Goal: Information Seeking & Learning: Check status

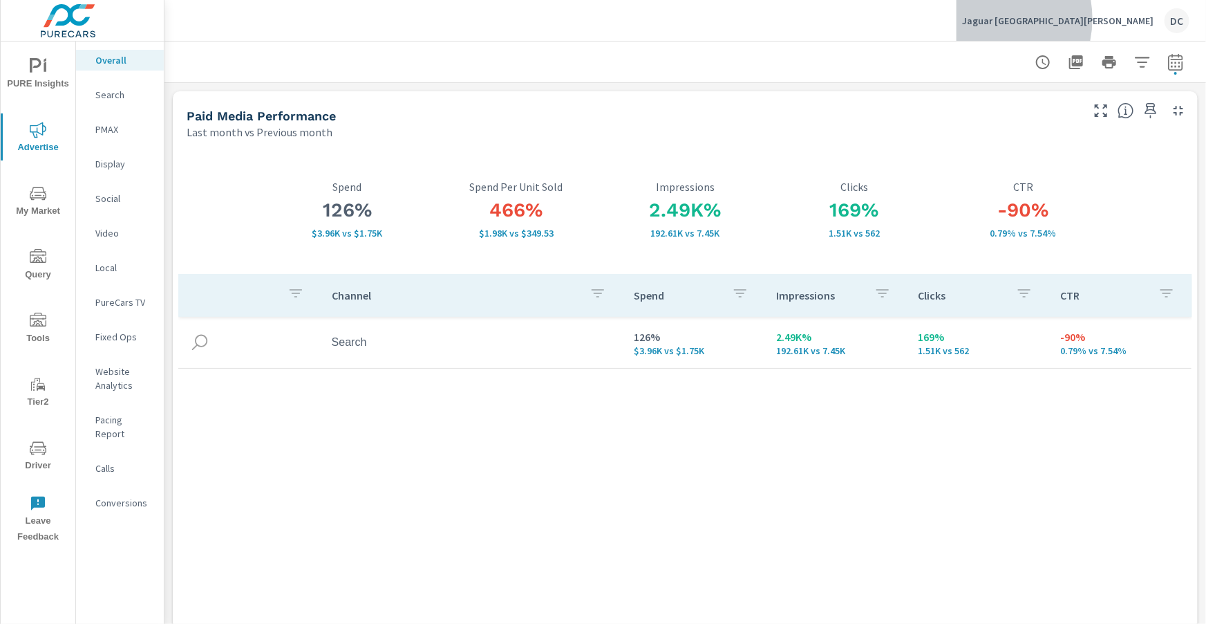
click at [1087, 19] on p "Jaguar Santa Monica" at bounding box center [1057, 21] width 191 height 12
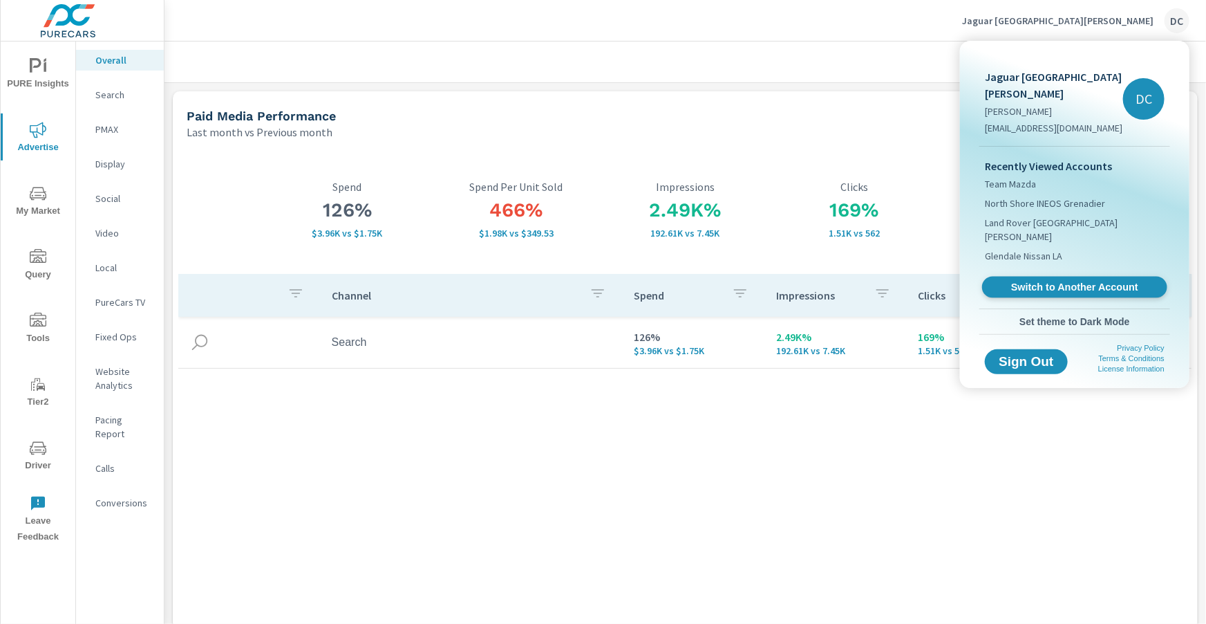
click at [1020, 281] on span "Switch to Another Account" at bounding box center [1074, 287] width 169 height 13
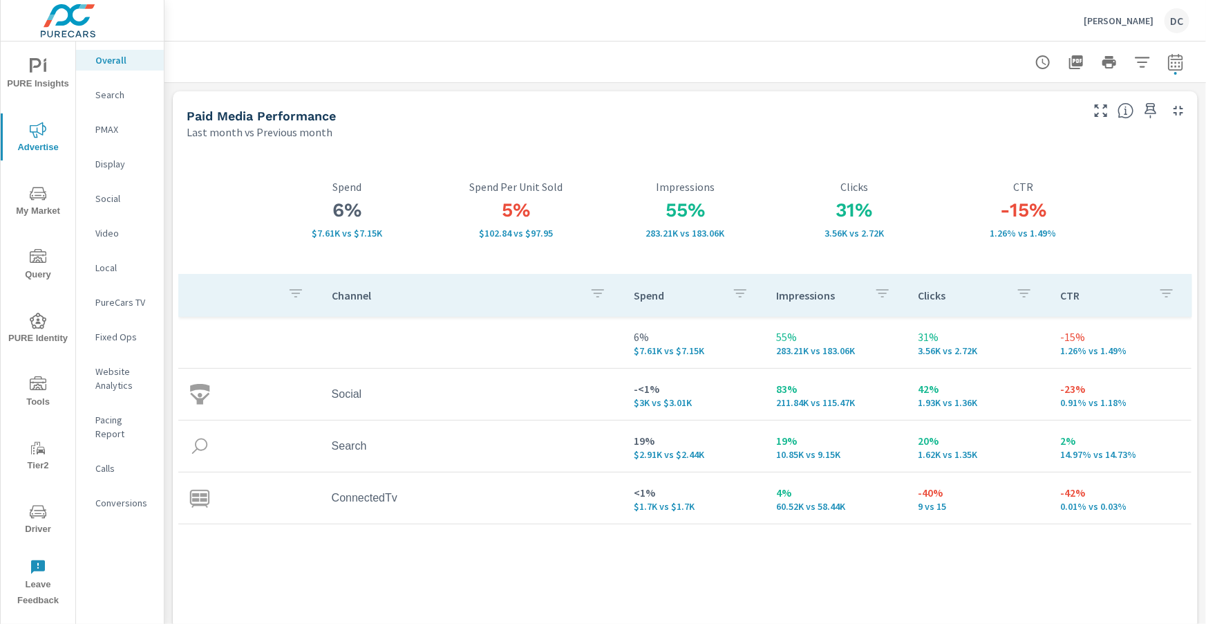
click at [37, 75] on span "PURE Insights" at bounding box center [38, 75] width 66 height 34
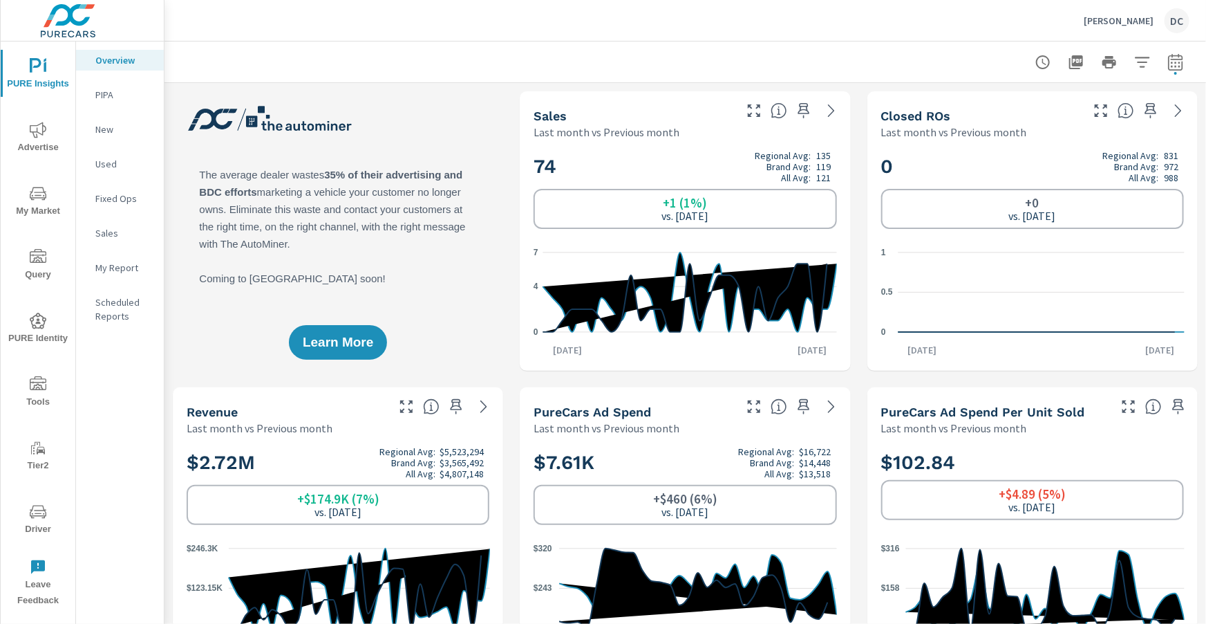
click at [117, 232] on p "Sales" at bounding box center [123, 233] width 57 height 14
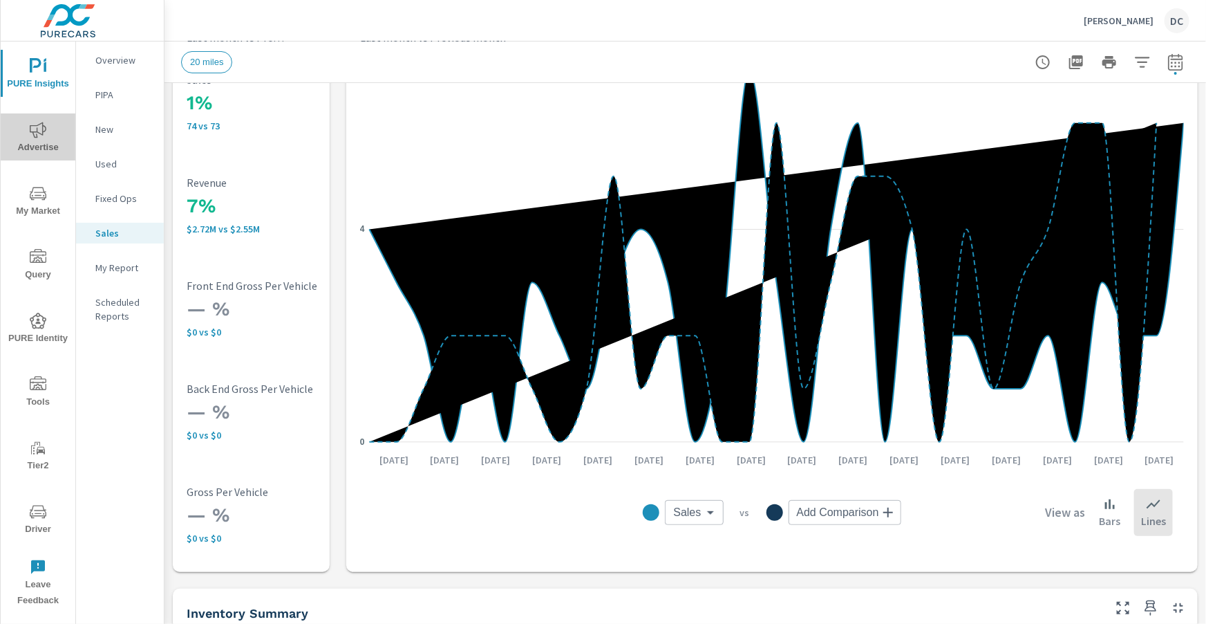
click at [41, 142] on span "Advertise" at bounding box center [38, 139] width 66 height 34
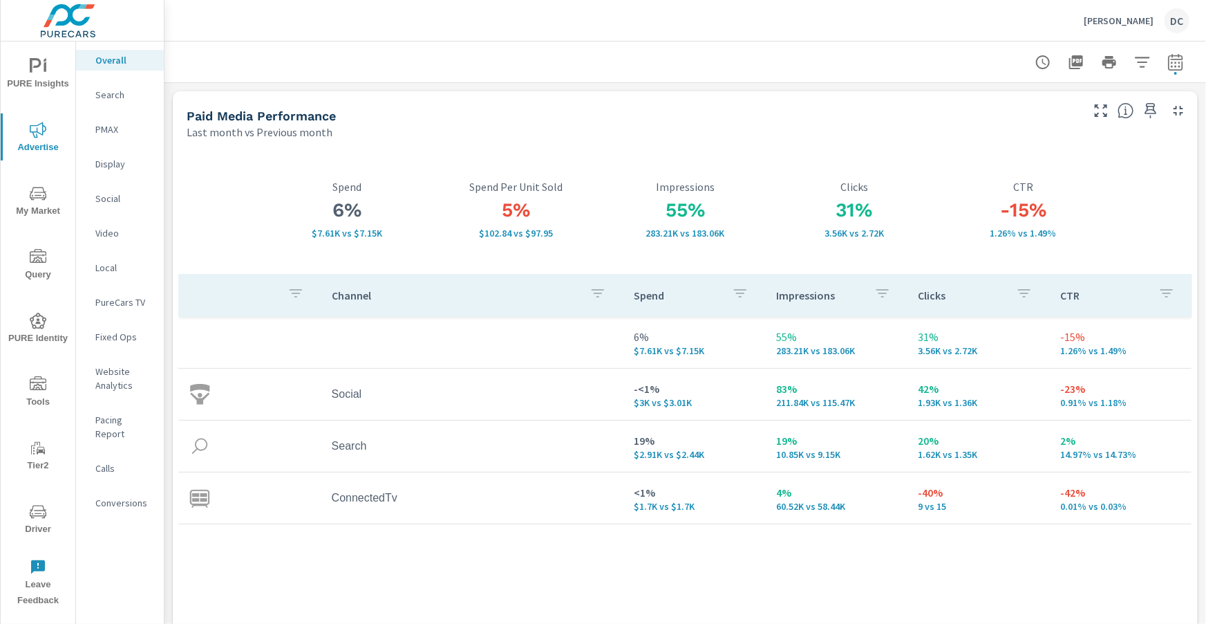
click at [41, 62] on icon "nav menu" at bounding box center [38, 66] width 17 height 17
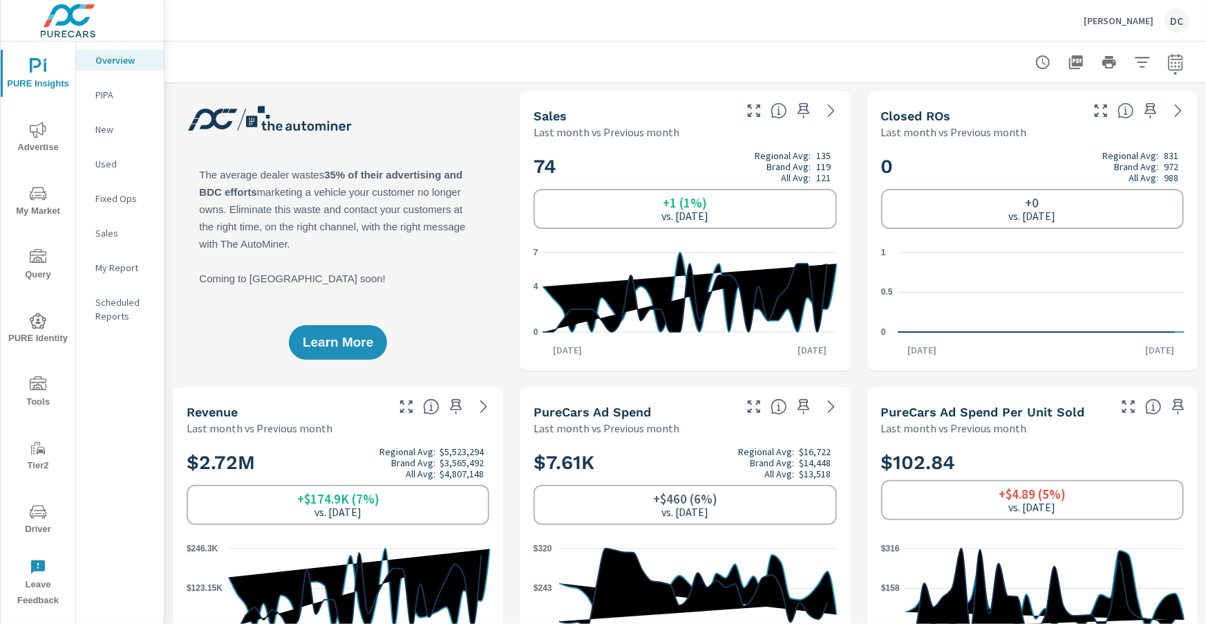
click at [114, 234] on p "Sales" at bounding box center [123, 233] width 57 height 14
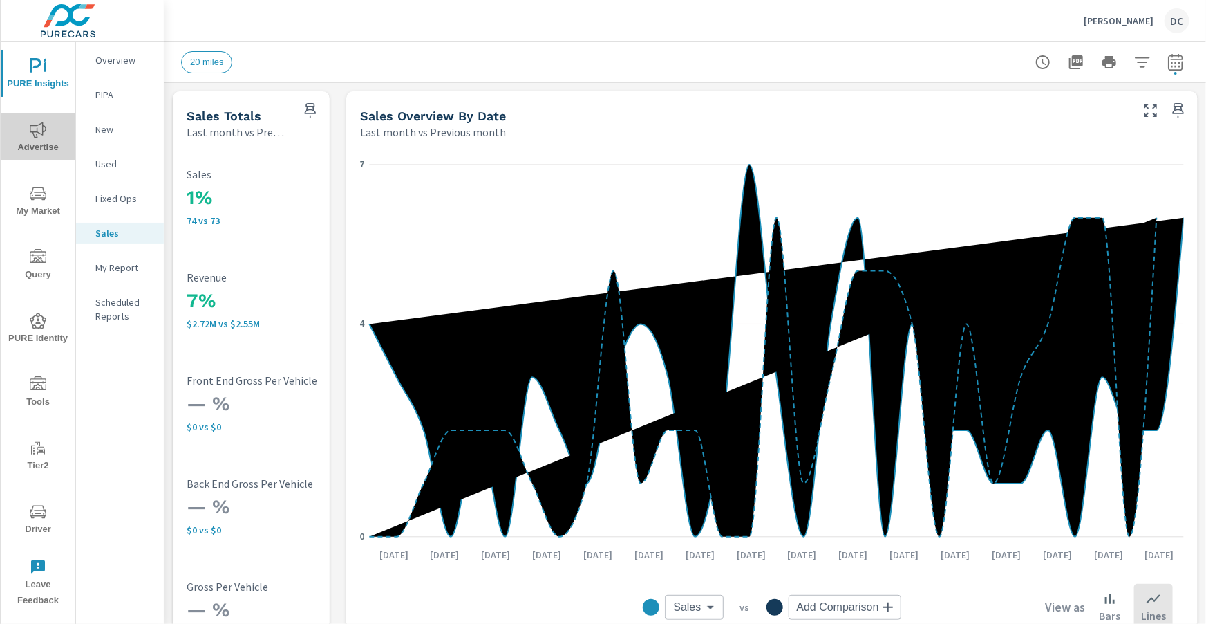
click at [44, 141] on span "Advertise" at bounding box center [38, 139] width 66 height 34
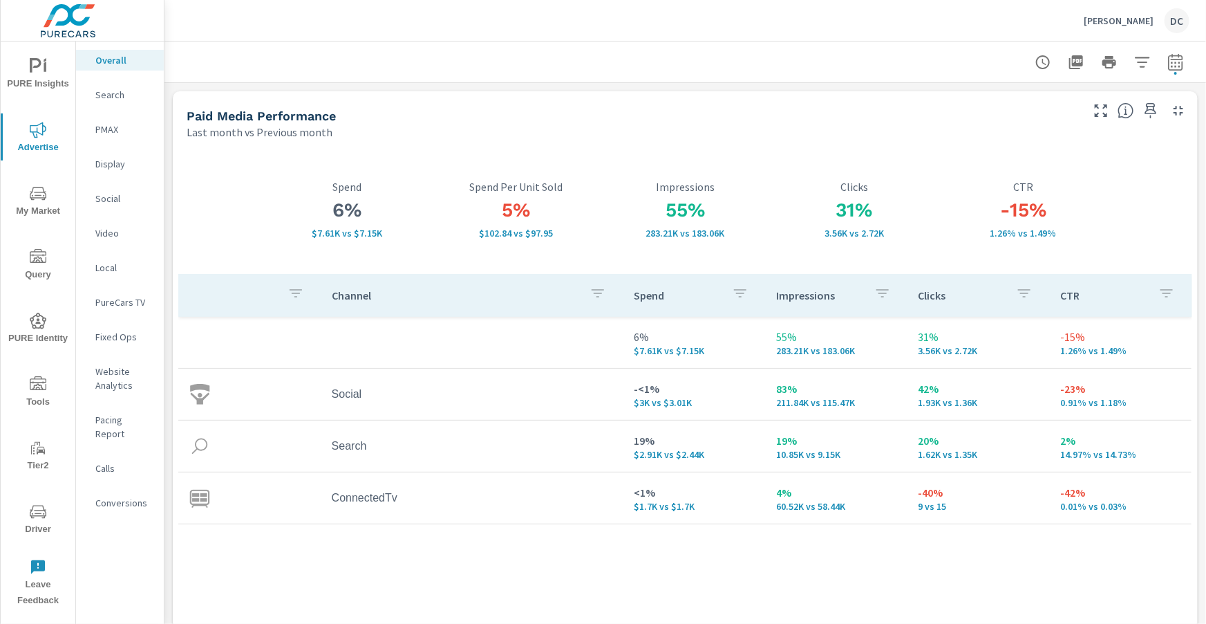
click at [1119, 27] on div "[PERSON_NAME] Subaru DC" at bounding box center [1137, 20] width 106 height 25
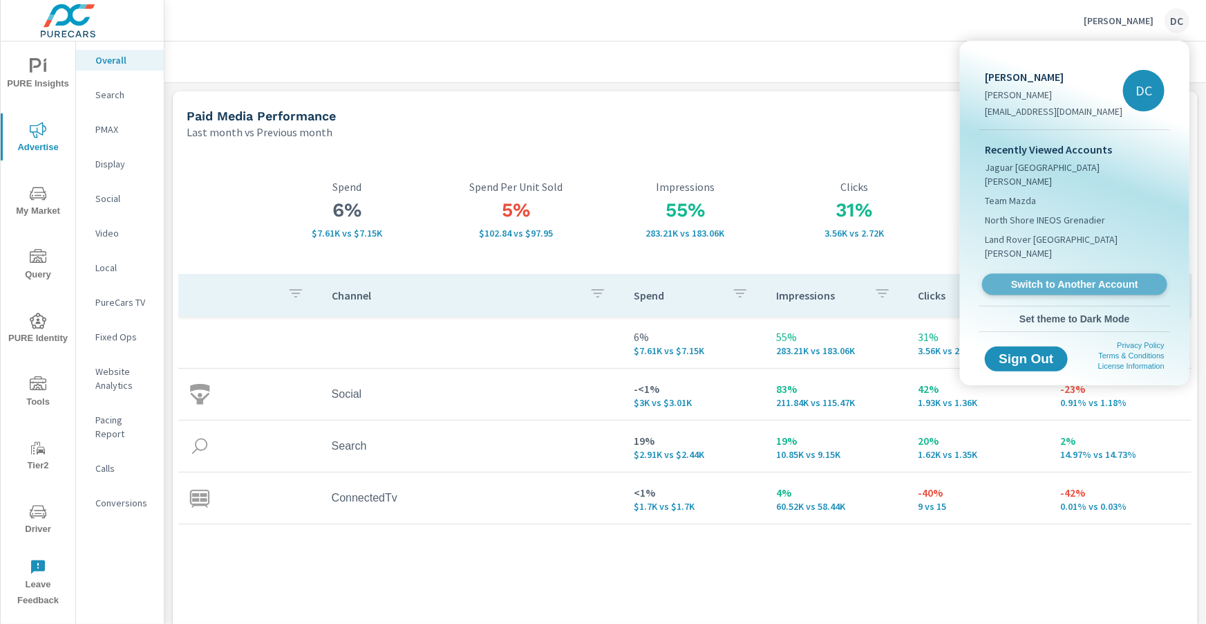
click at [1065, 278] on span "Switch to Another Account" at bounding box center [1074, 284] width 169 height 13
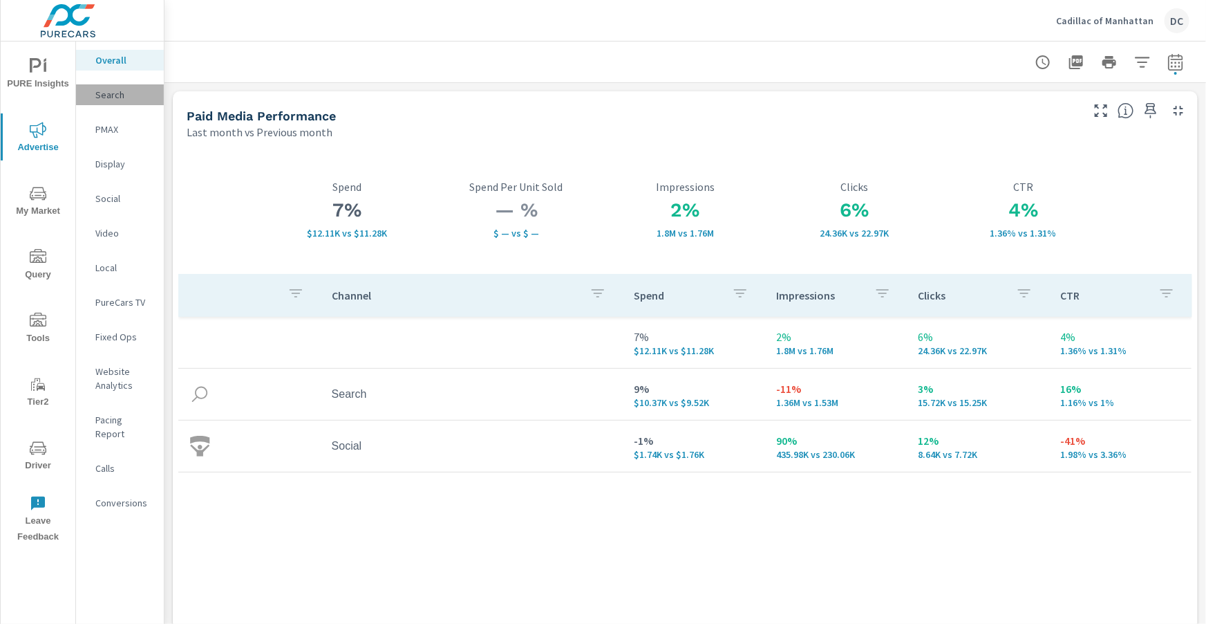
click at [103, 99] on p "Search" at bounding box center [123, 95] width 57 height 14
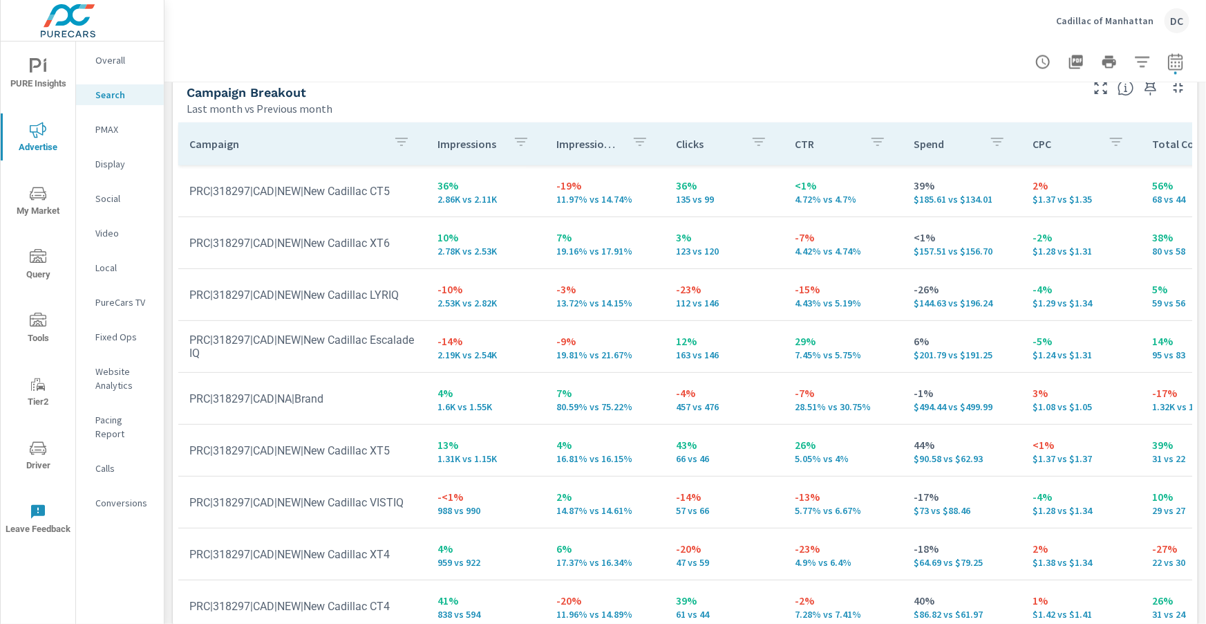
scroll to position [1382, 0]
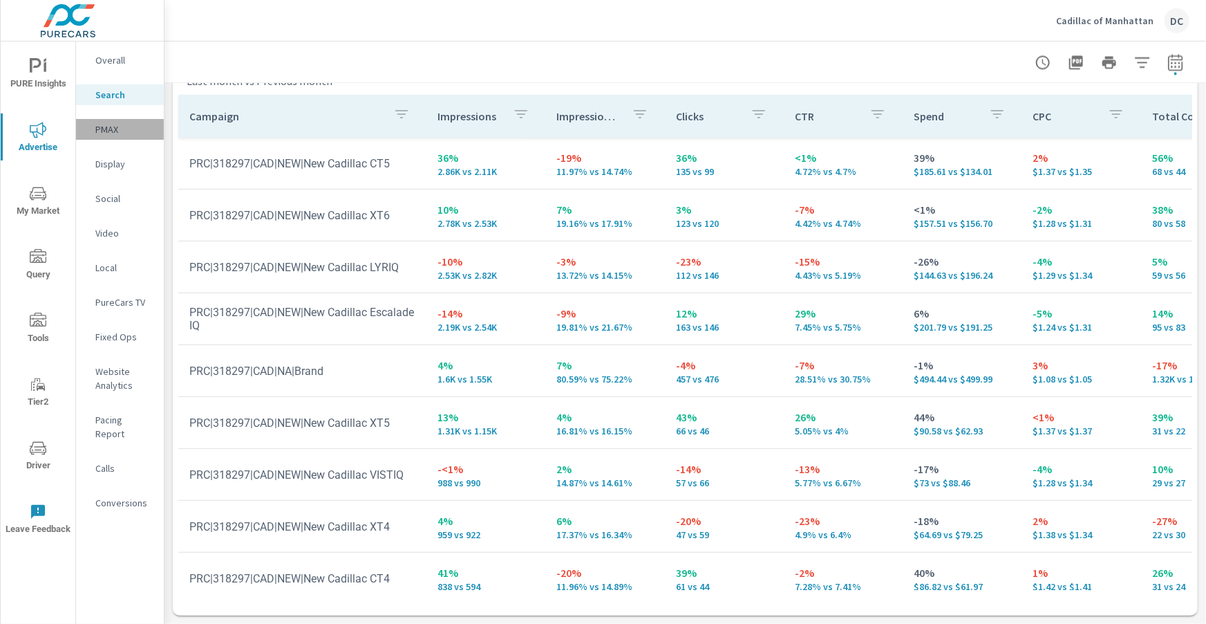
click at [108, 132] on p "PMAX" at bounding box center [123, 129] width 57 height 14
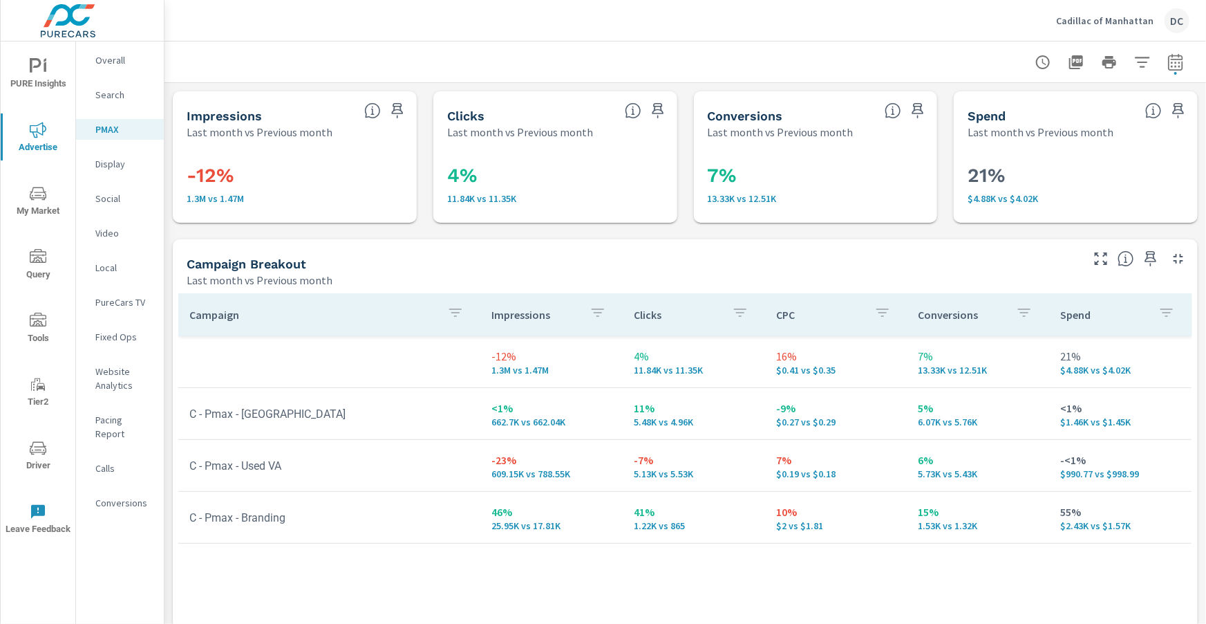
click at [107, 196] on p "Social" at bounding box center [123, 198] width 57 height 14
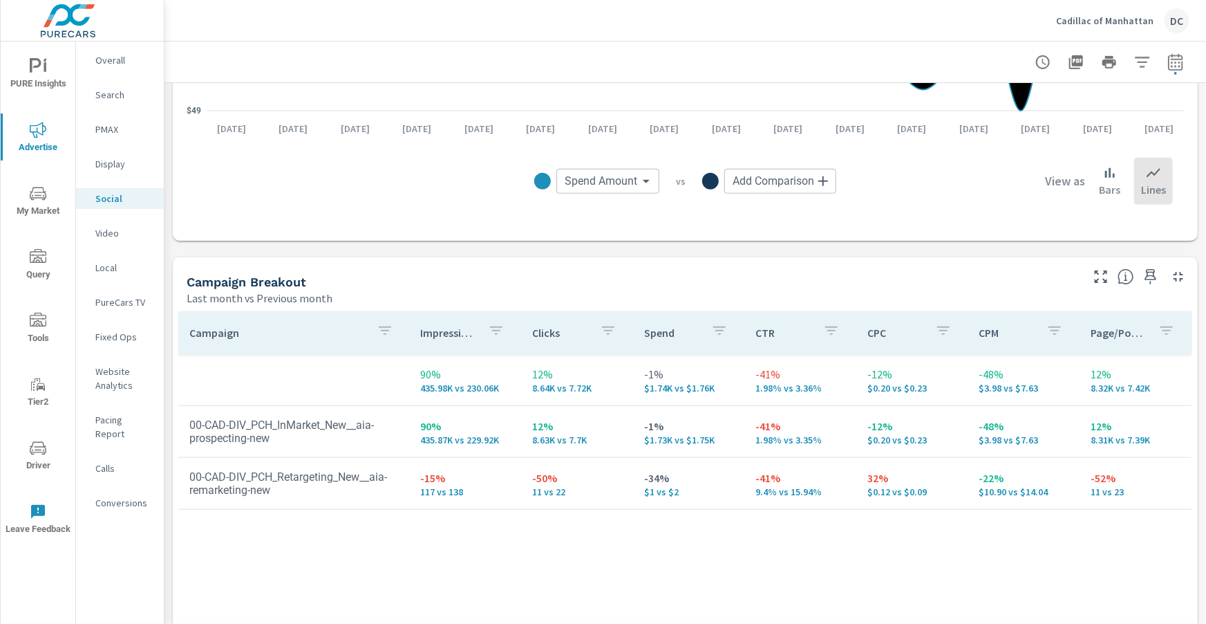
scroll to position [458, 0]
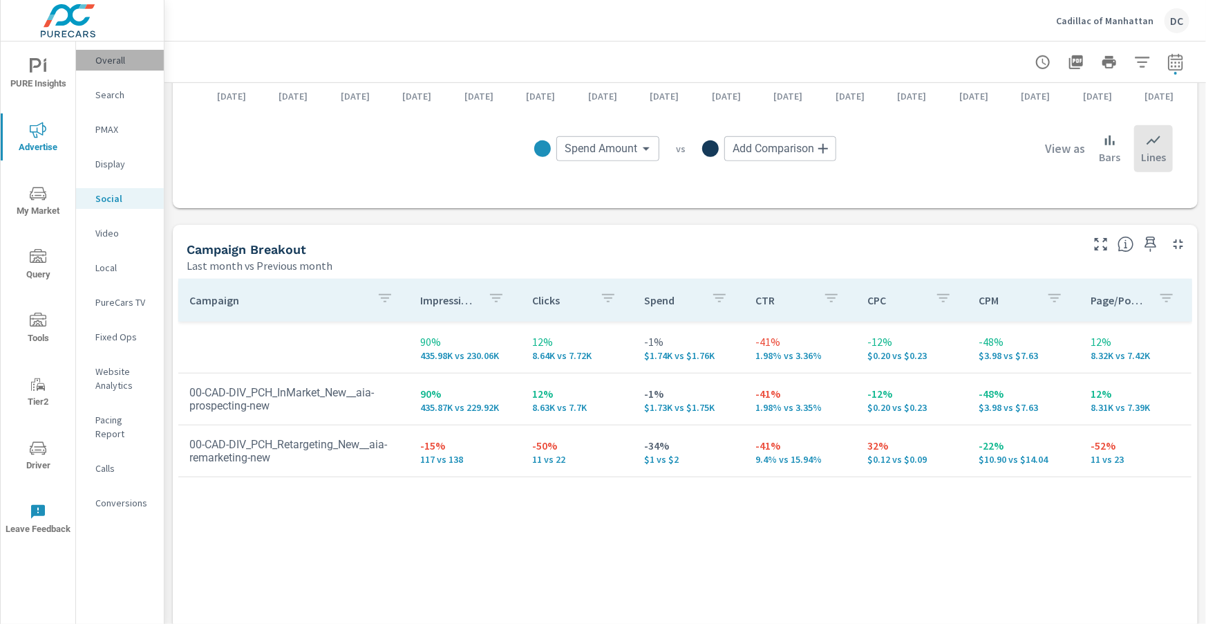
click at [106, 55] on p "Overall" at bounding box center [123, 60] width 57 height 14
